Goal: Information Seeking & Learning: Learn about a topic

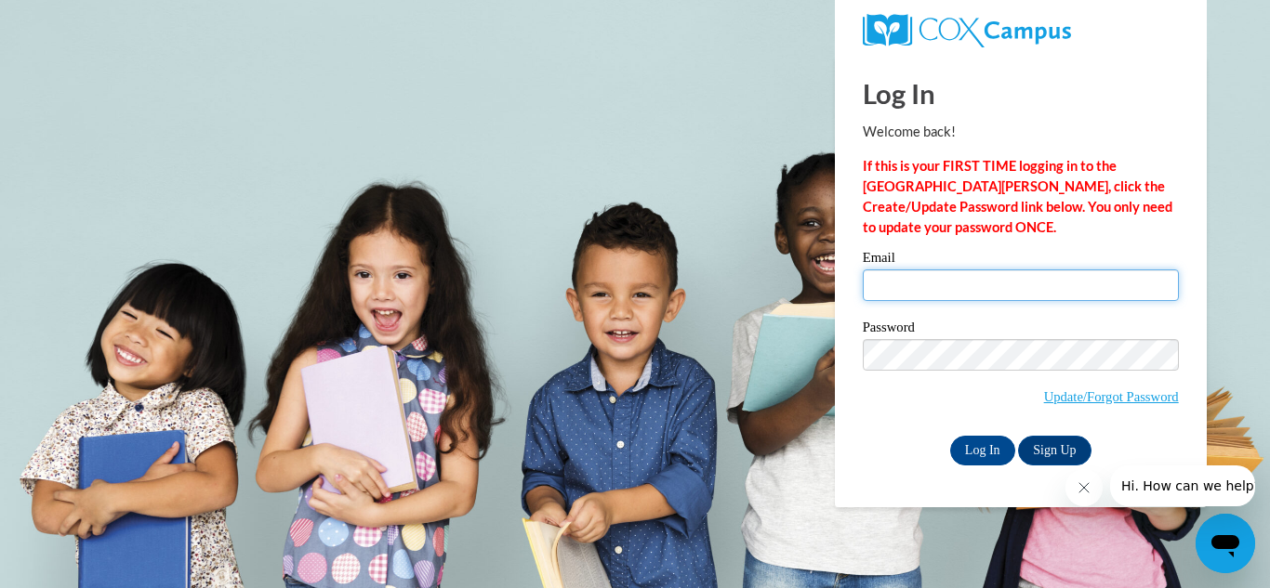
click at [979, 272] on input "Email" at bounding box center [1020, 286] width 316 height 32
type input "[EMAIL_ADDRESS][DOMAIN_NAME]"
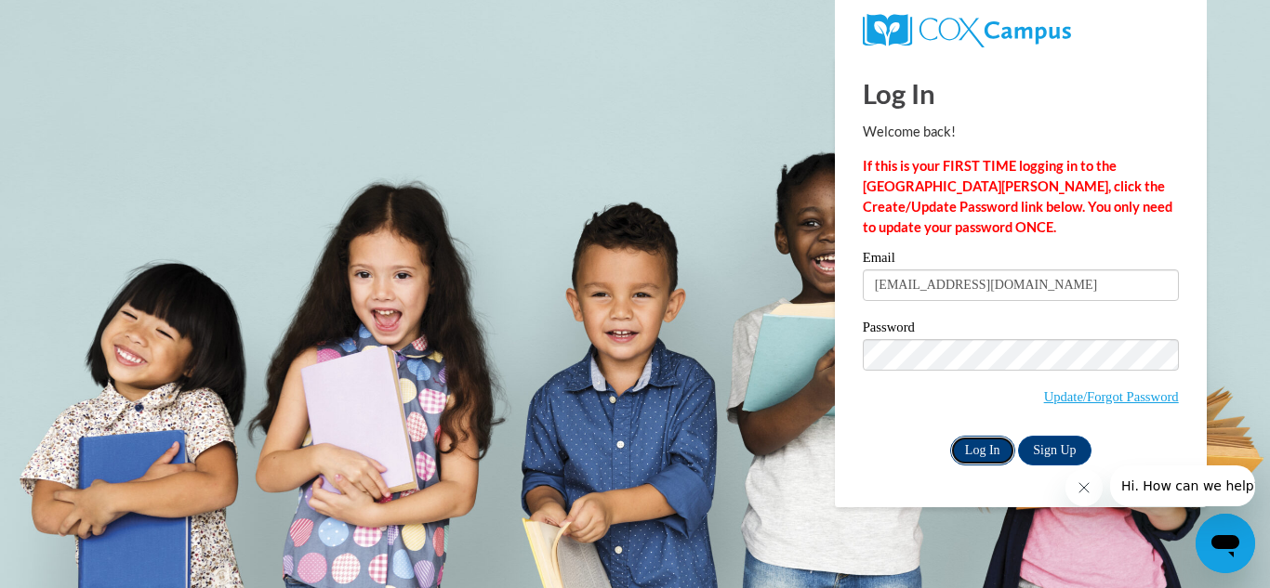
click at [968, 453] on input "Log In" at bounding box center [982, 451] width 65 height 30
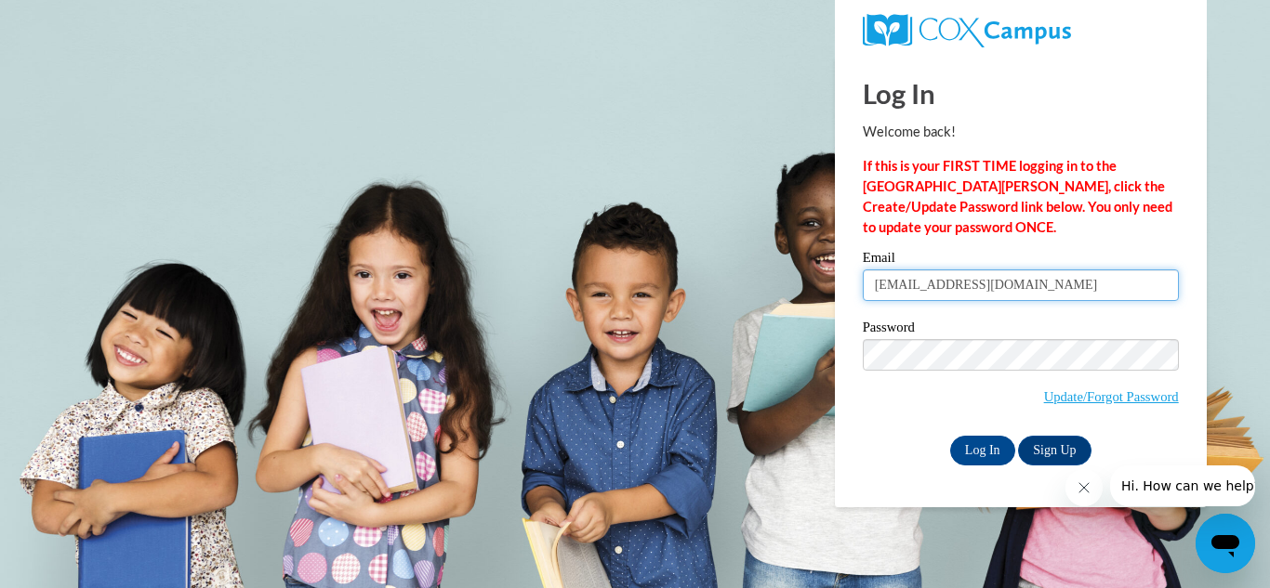
click at [875, 292] on input "stefanienolan25@gmail.com" at bounding box center [1020, 286] width 316 height 32
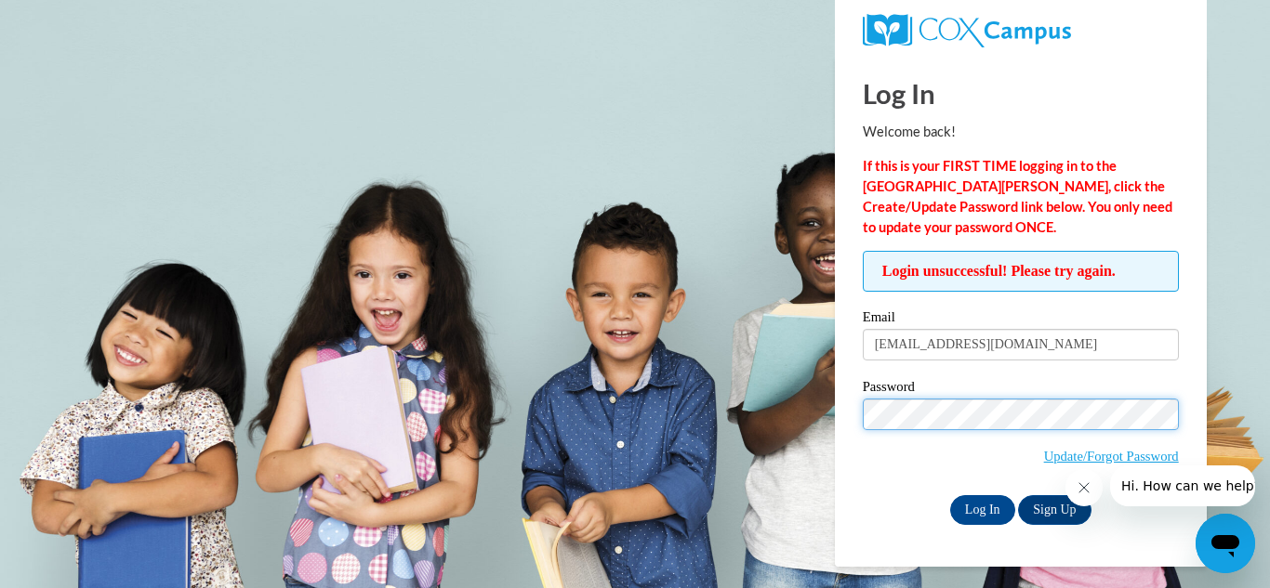
click at [950, 495] on input "Log In" at bounding box center [982, 510] width 65 height 30
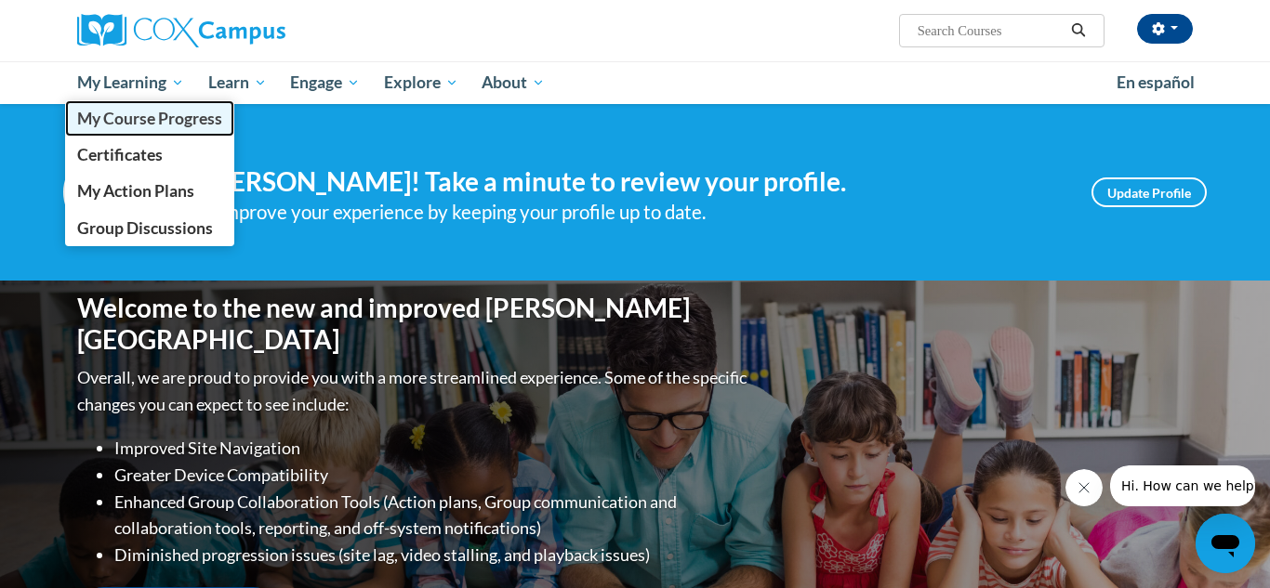
click at [111, 114] on span "My Course Progress" at bounding box center [149, 119] width 145 height 20
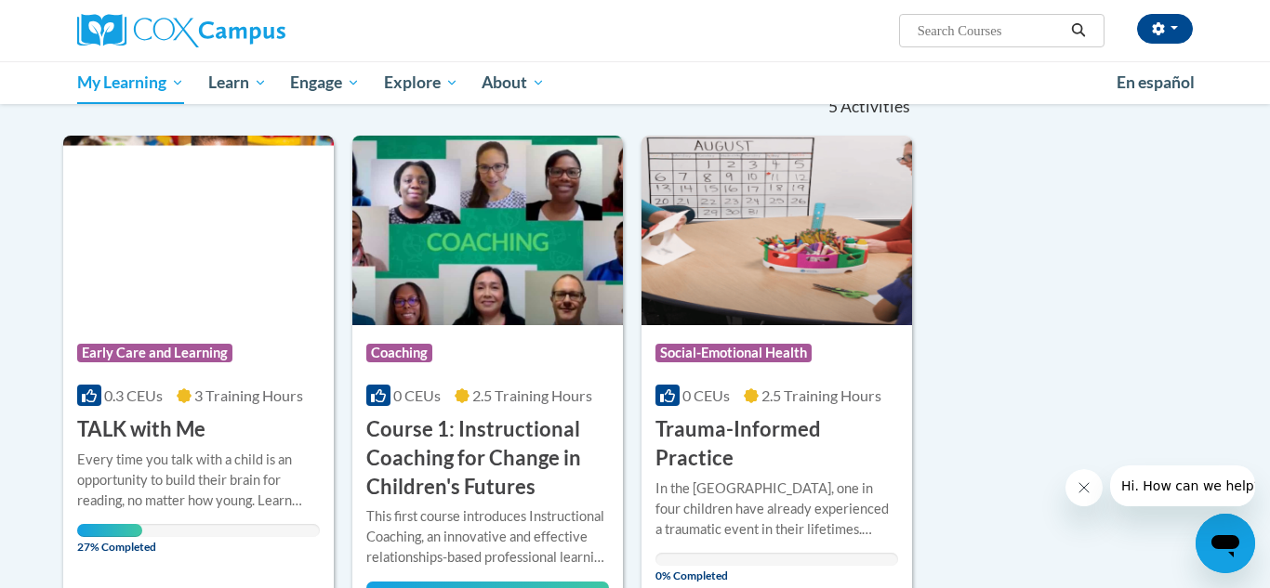
scroll to position [204, 0]
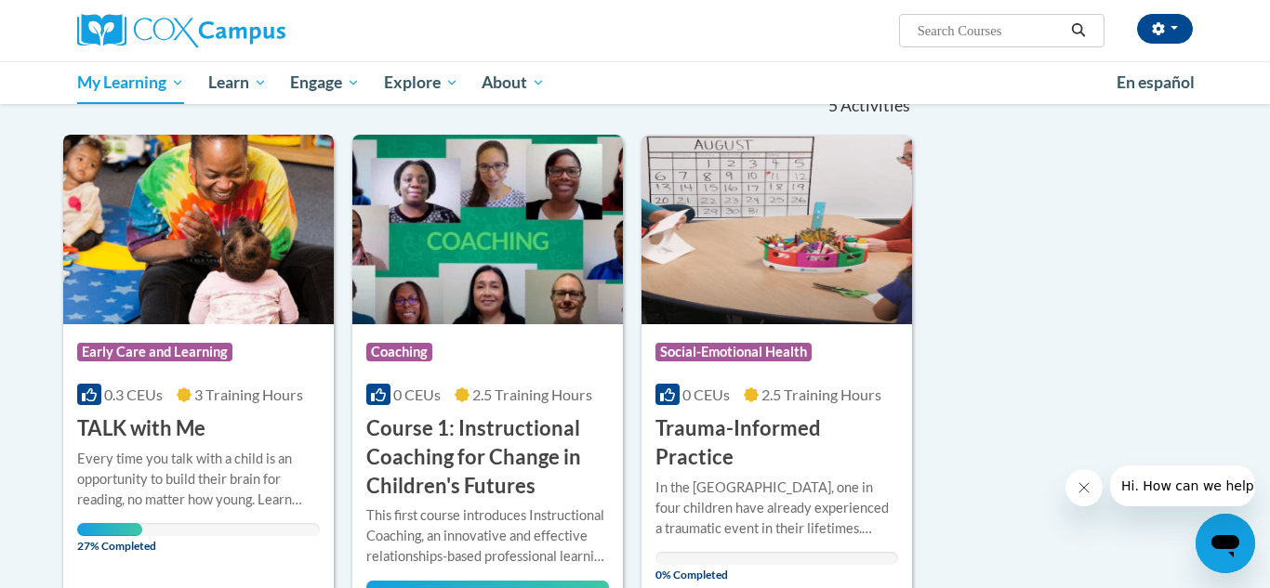
click at [243, 254] on img at bounding box center [198, 230] width 270 height 190
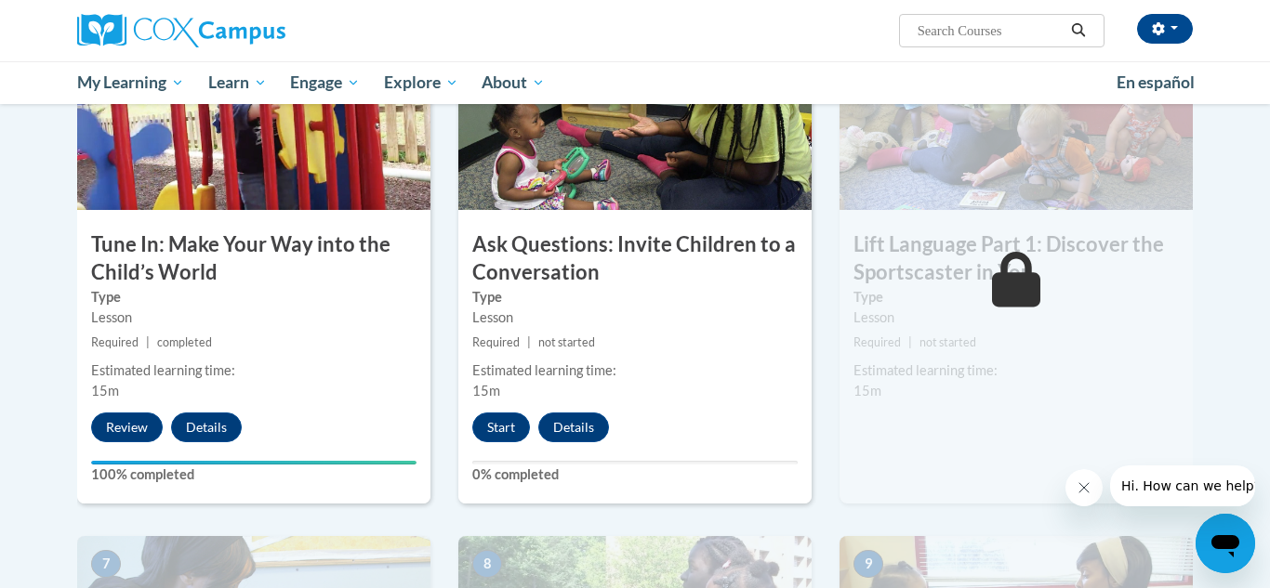
scroll to position [948, 0]
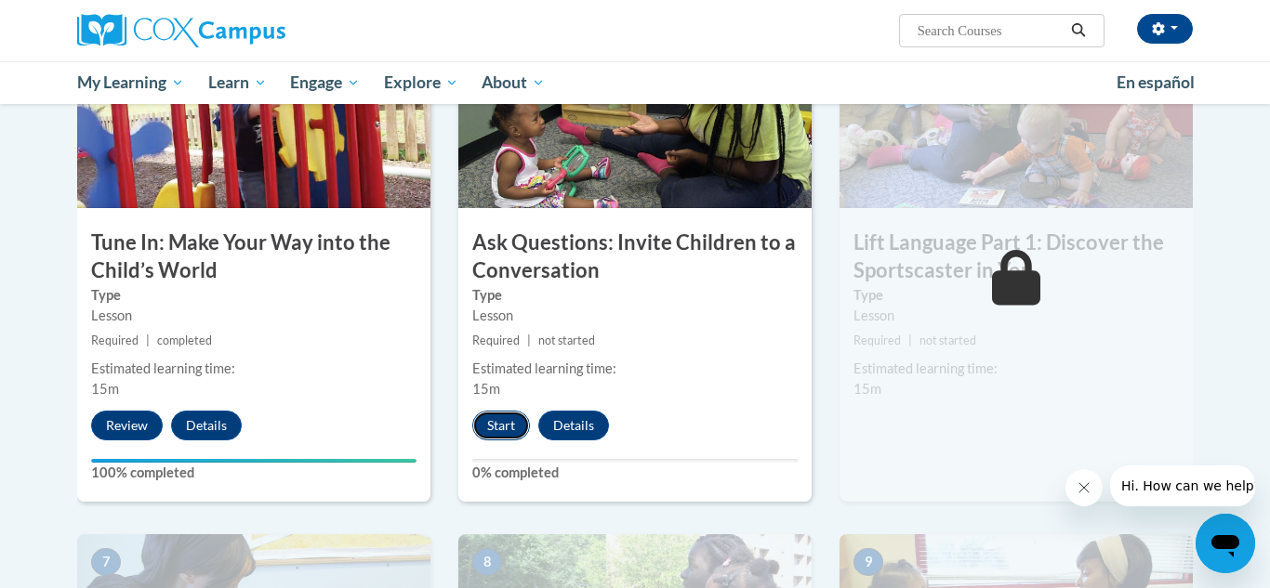
click at [510, 423] on button "Start" at bounding box center [501, 426] width 58 height 30
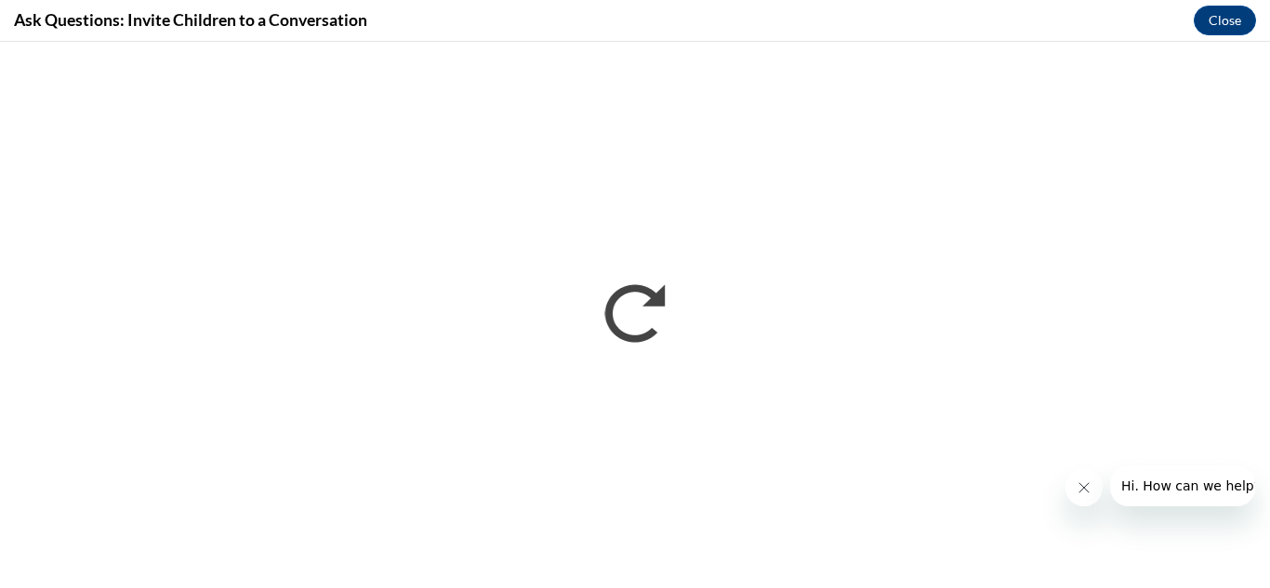
scroll to position [0, 0]
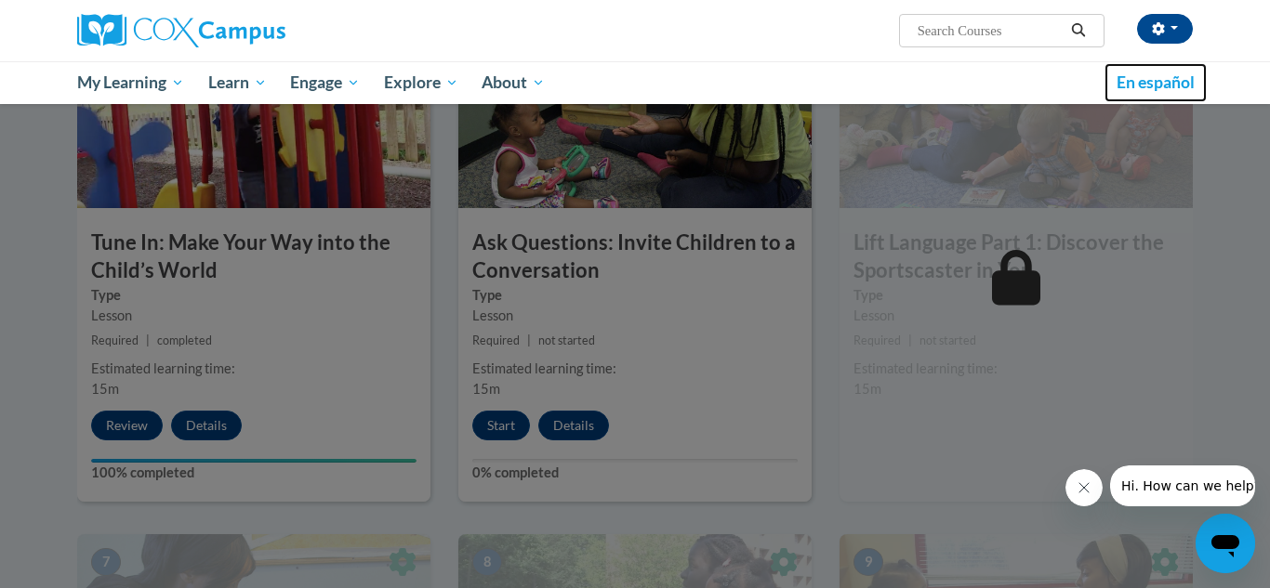
click at [1159, 67] on link "En español" at bounding box center [1155, 82] width 102 height 39
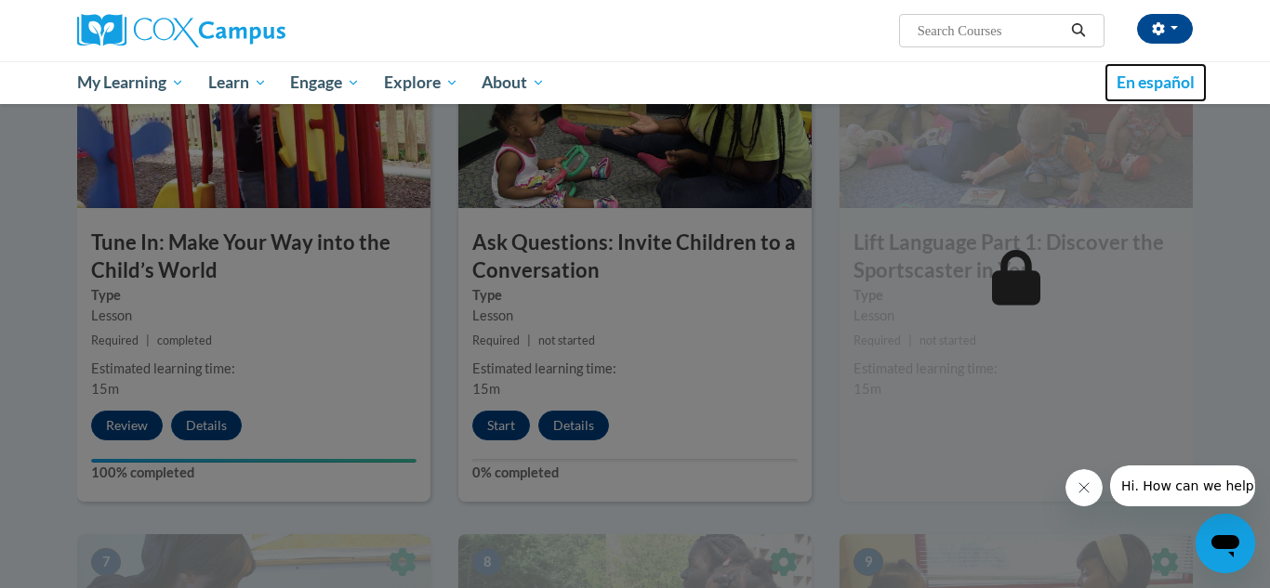
click at [1159, 67] on link "En español" at bounding box center [1155, 82] width 102 height 39
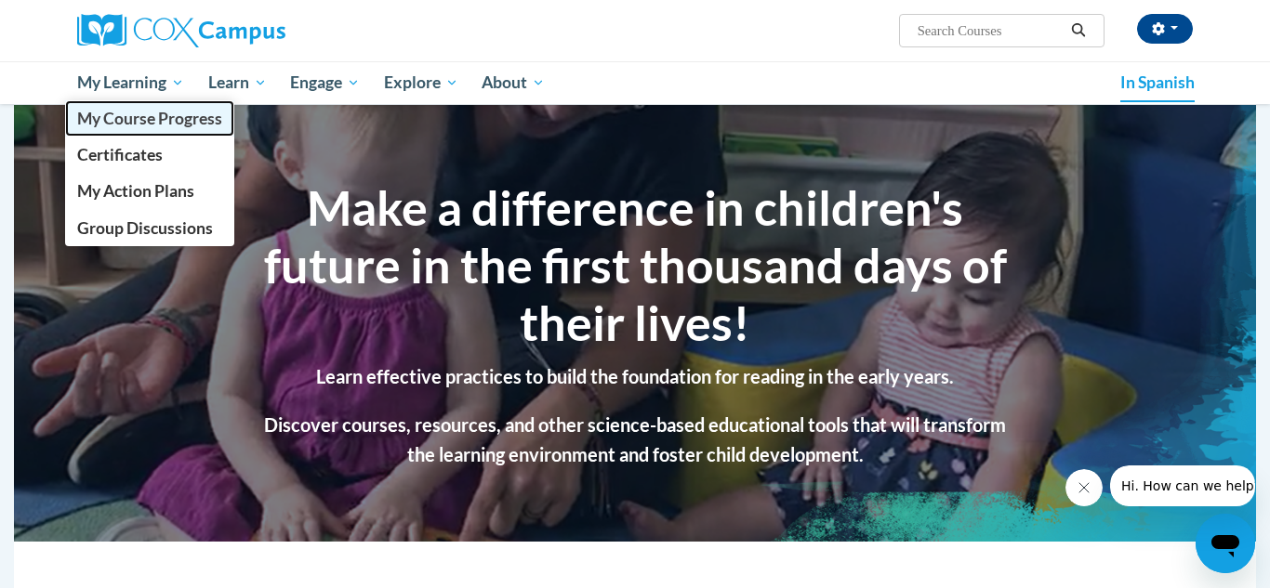
click at [109, 120] on font "My Course Progress" at bounding box center [149, 119] width 145 height 20
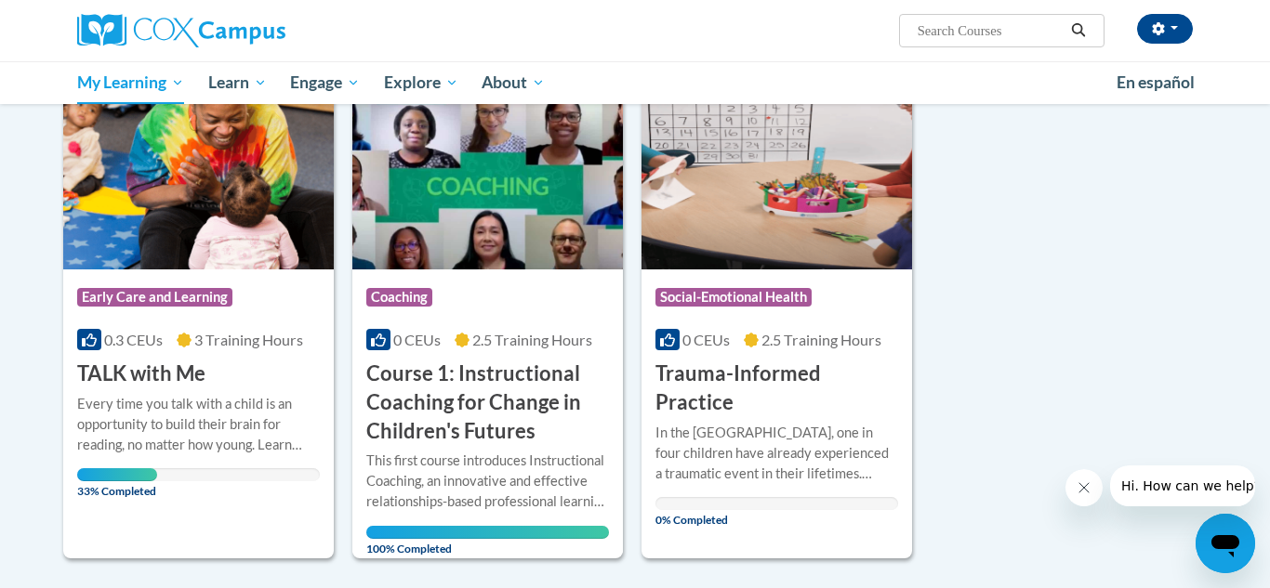
scroll to position [257, 0]
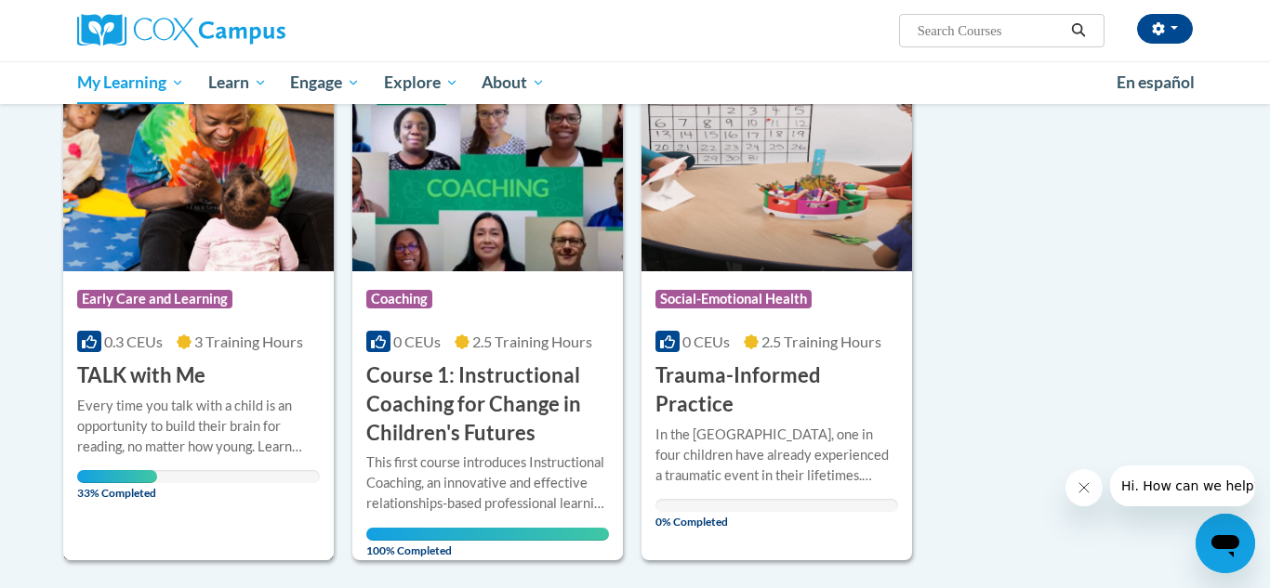
click at [191, 412] on div "Every time you talk with a child is an opportunity to build their brain for rea…" at bounding box center [198, 426] width 243 height 61
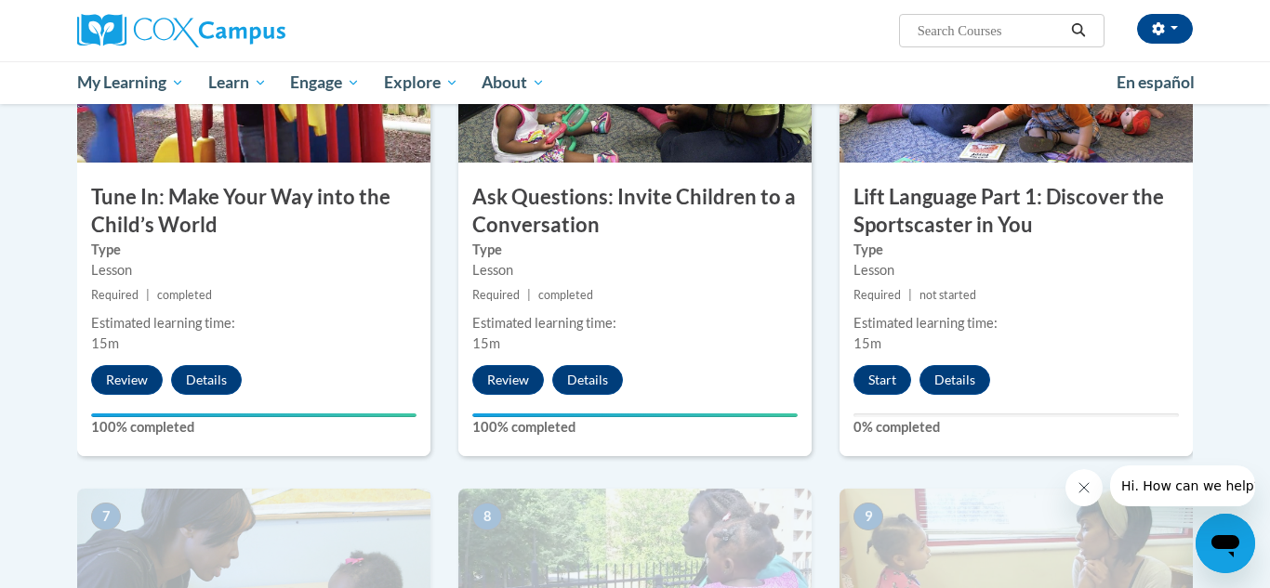
scroll to position [948, 0]
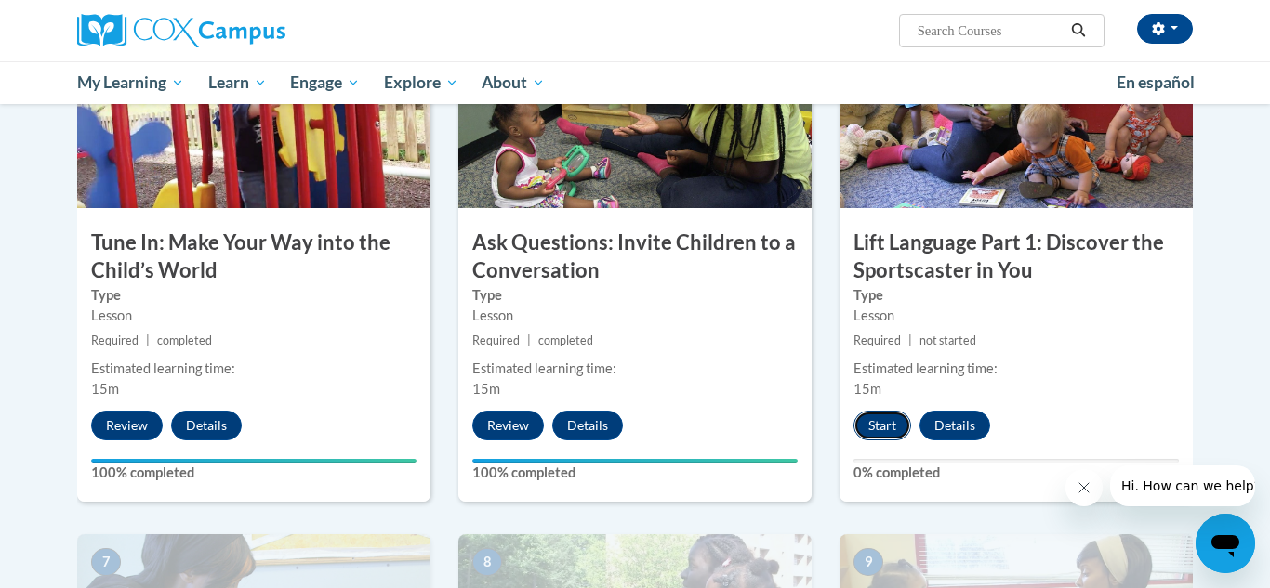
click at [871, 429] on button "Start" at bounding box center [882, 426] width 58 height 30
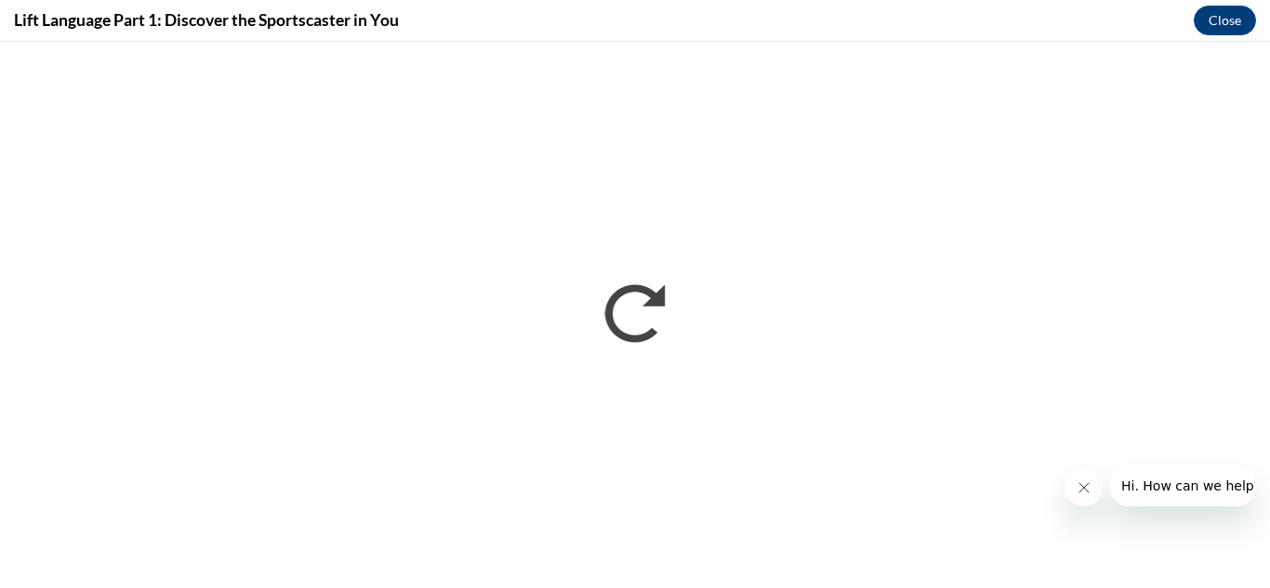
scroll to position [0, 0]
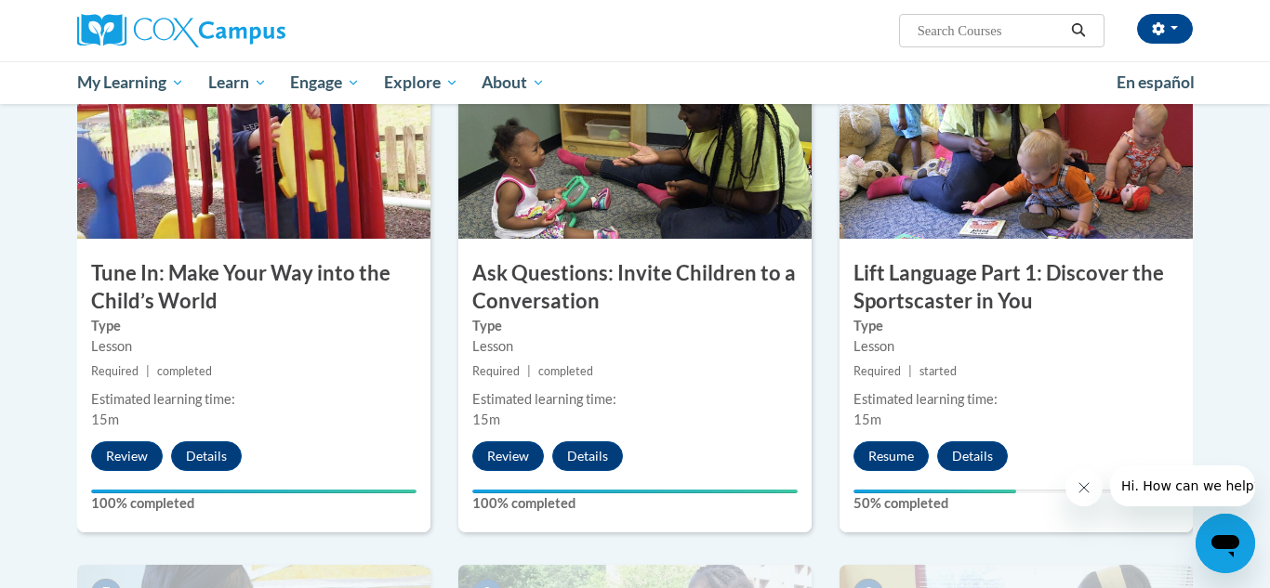
scroll to position [923, 0]
